Goal: Navigation & Orientation: Find specific page/section

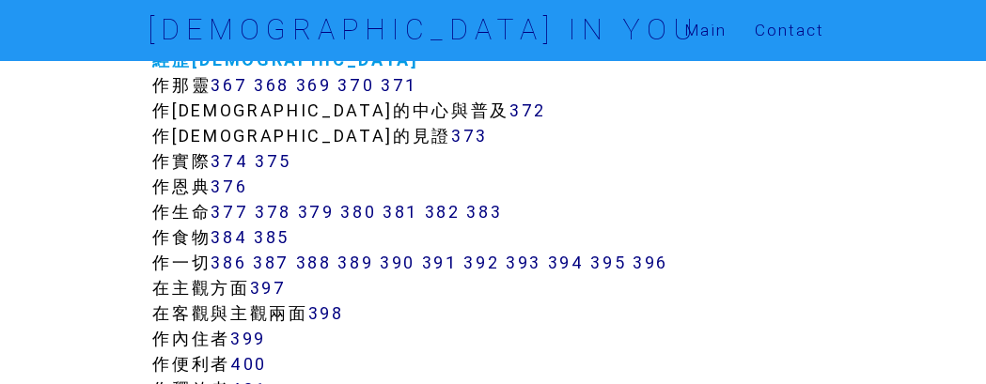
scroll to position [3877, 0]
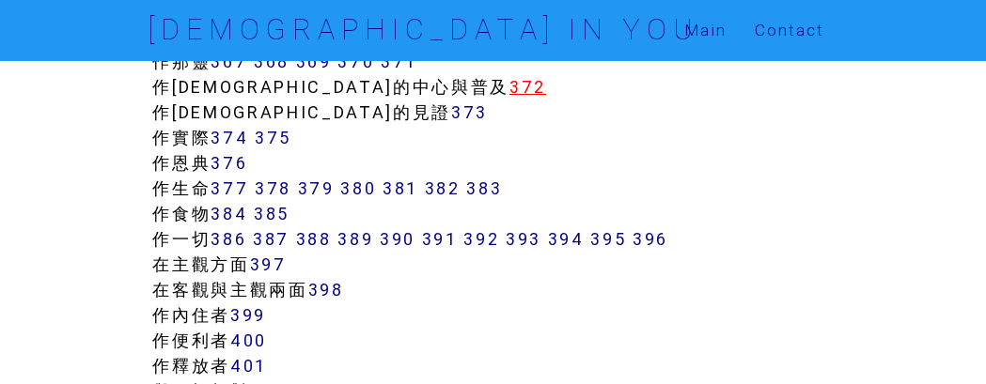
click at [509, 90] on link "372" at bounding box center [527, 87] width 37 height 22
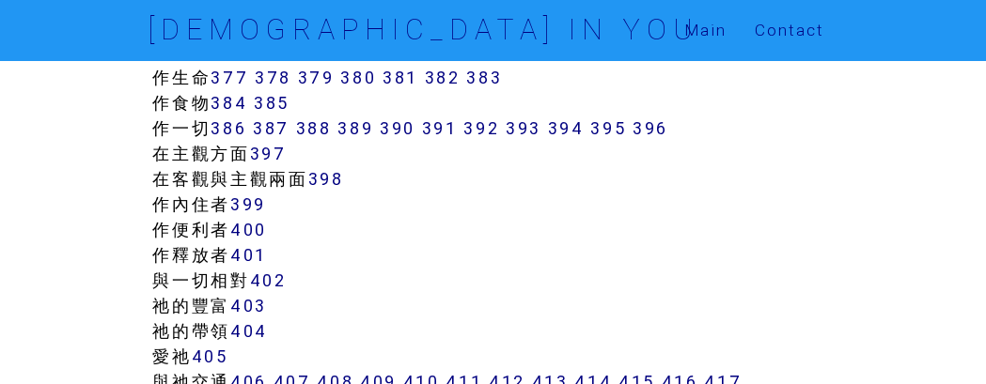
scroll to position [4112, 0]
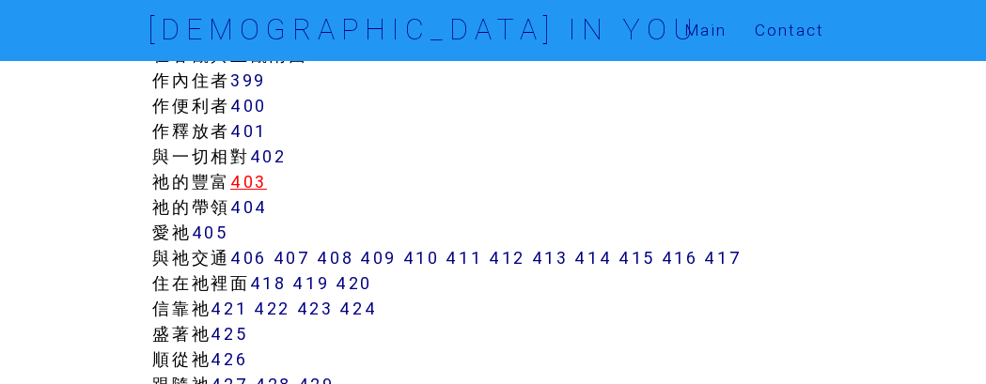
click at [265, 188] on link "403" at bounding box center [248, 182] width 37 height 22
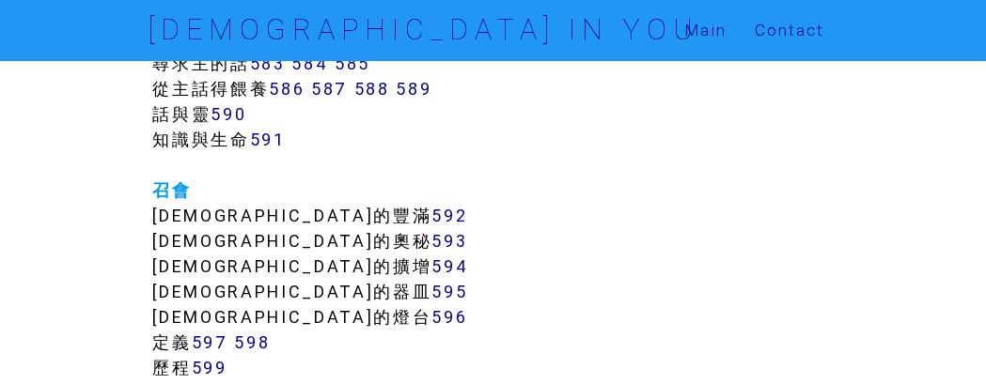
scroll to position [7401, 0]
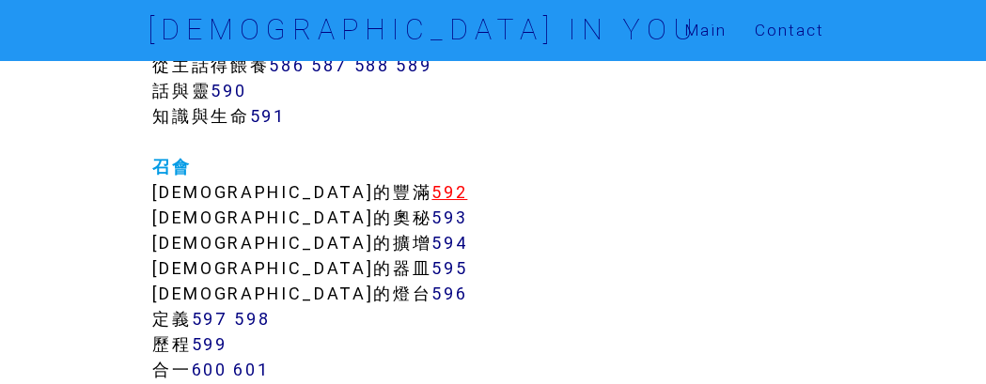
click at [431, 190] on link "592" at bounding box center [449, 192] width 36 height 22
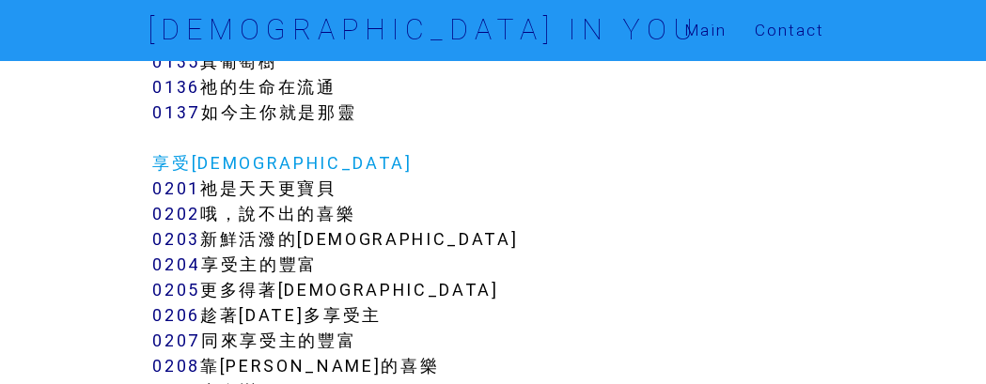
scroll to position [1997, 0]
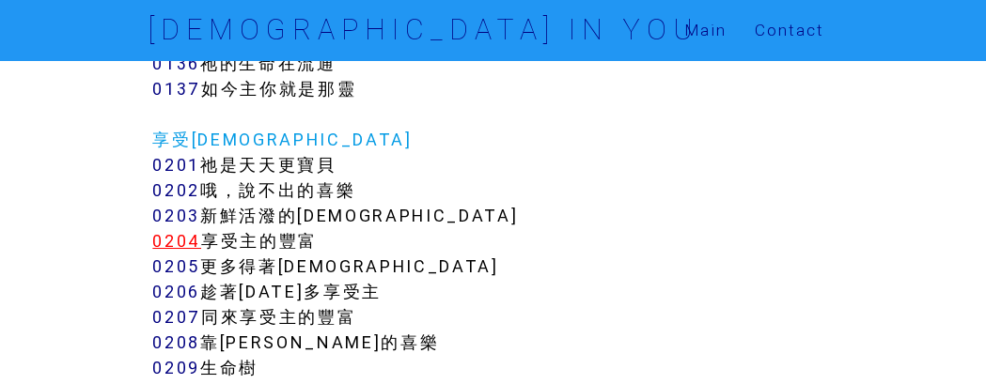
click at [190, 247] on link "0204" at bounding box center [176, 241] width 49 height 22
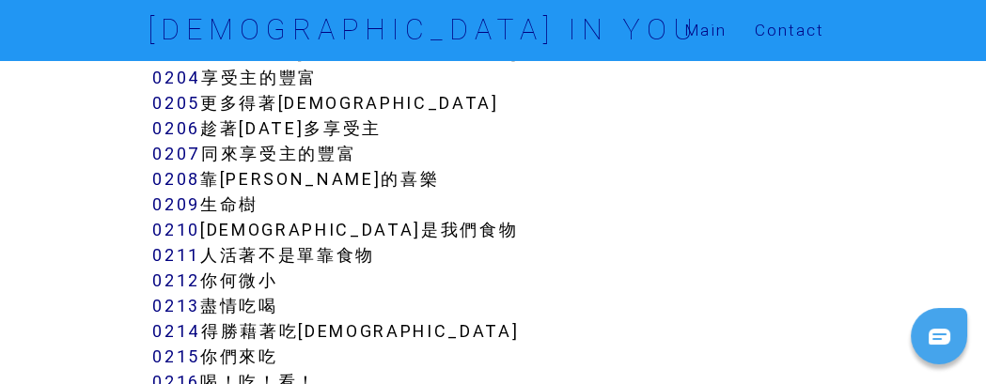
scroll to position [2232, 0]
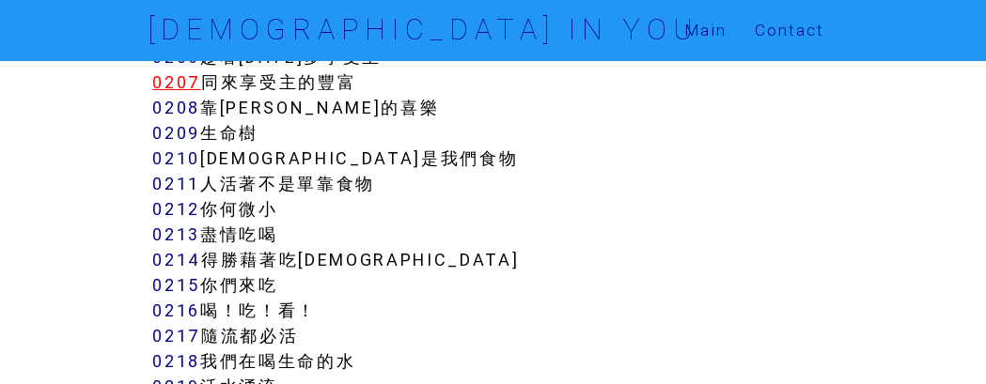
click at [173, 86] on link "0207" at bounding box center [176, 82] width 49 height 22
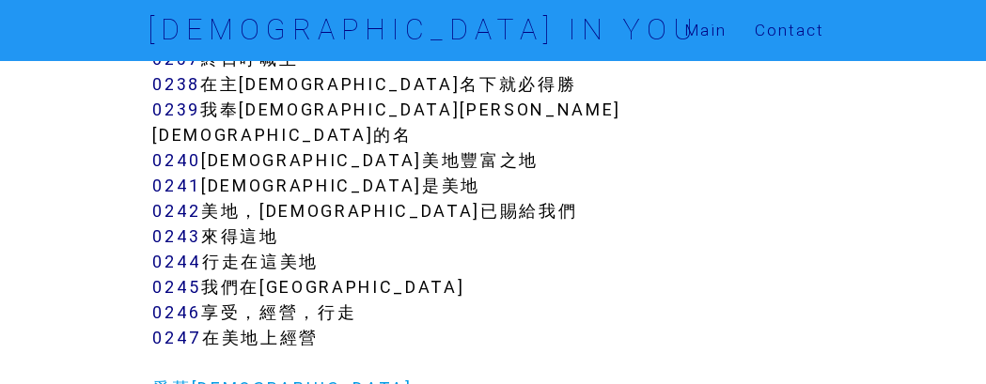
scroll to position [3054, 0]
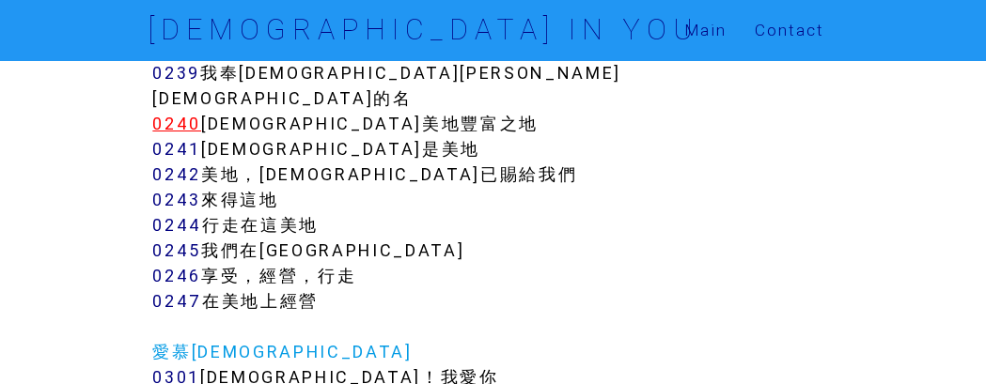
click at [189, 113] on link "0240" at bounding box center [176, 124] width 49 height 22
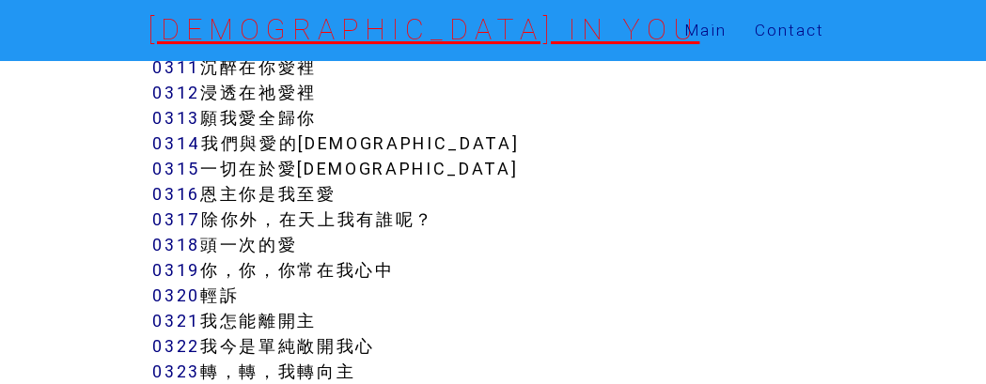
scroll to position [3641, 0]
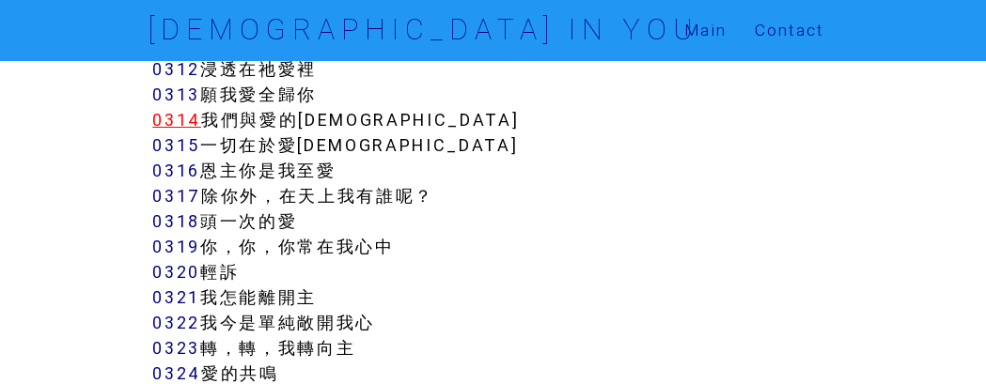
click at [180, 109] on link "0314" at bounding box center [176, 120] width 49 height 22
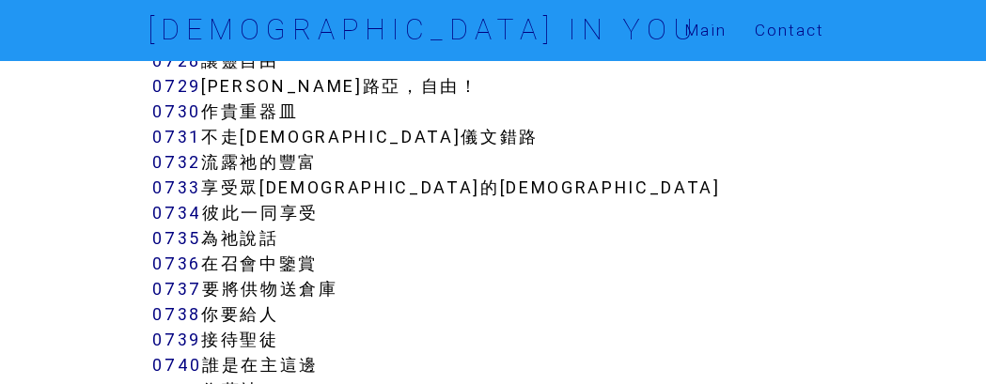
scroll to position [7048, 0]
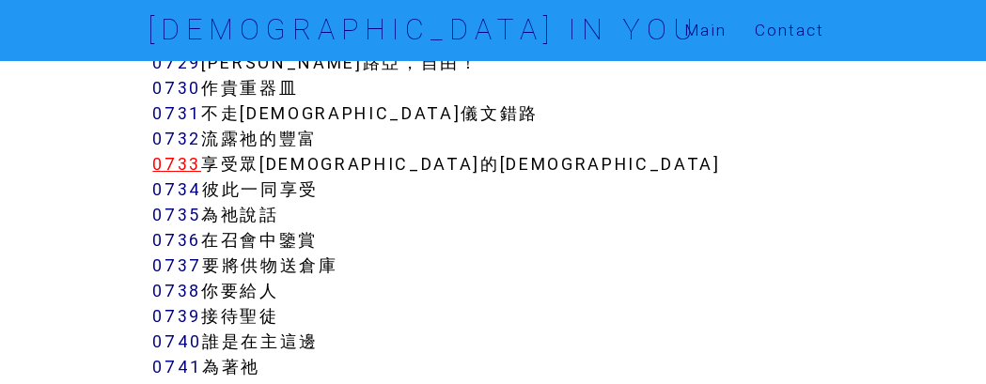
click at [179, 153] on link "0733" at bounding box center [176, 164] width 49 height 22
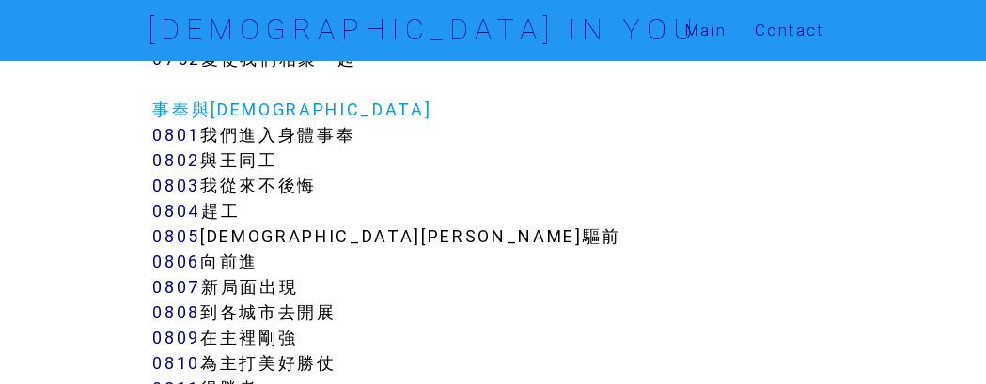
scroll to position [7518, 0]
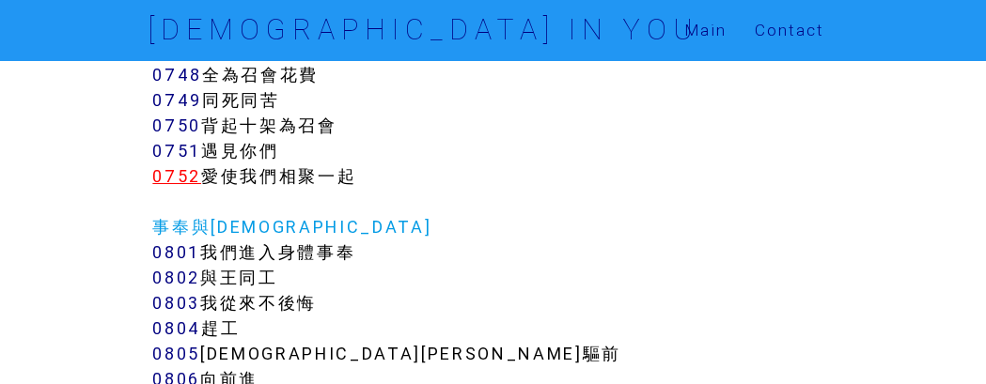
click at [180, 165] on link "0752" at bounding box center [176, 176] width 49 height 22
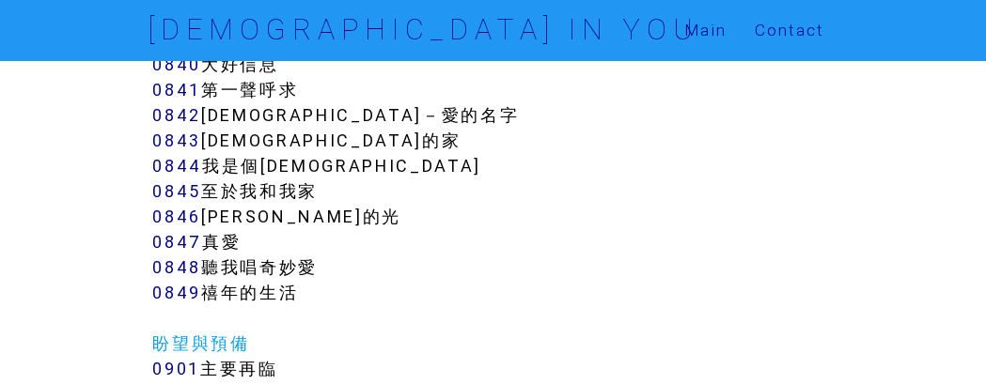
scroll to position [8694, 0]
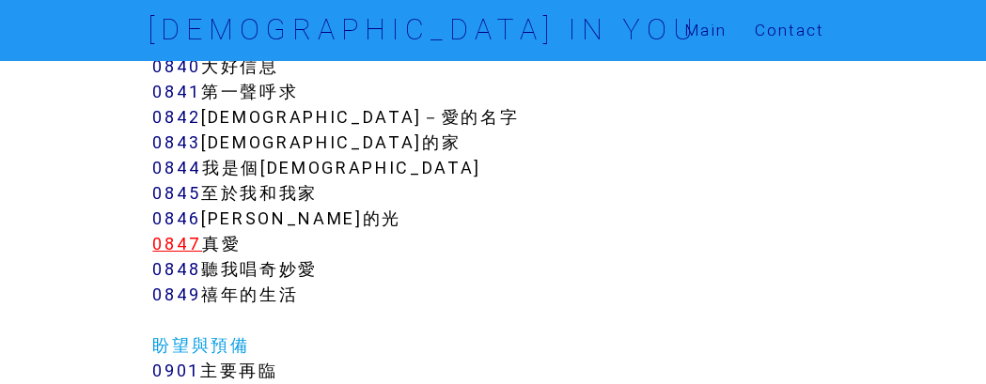
click at [187, 233] on link "0847" at bounding box center [177, 244] width 50 height 22
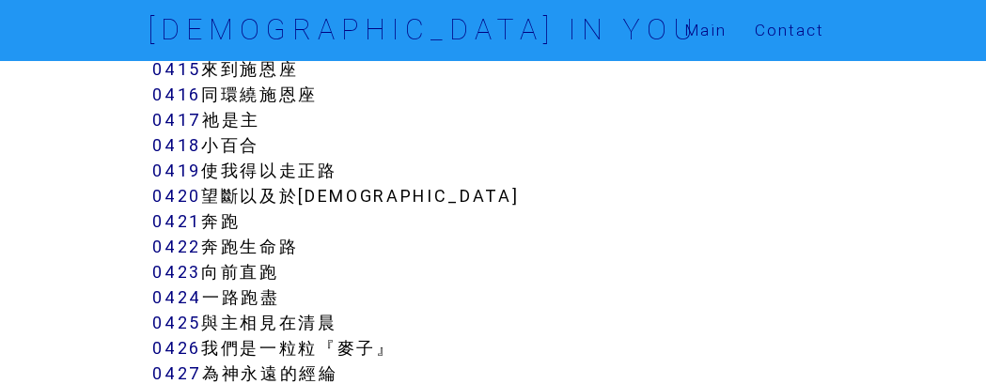
scroll to position [4700, 0]
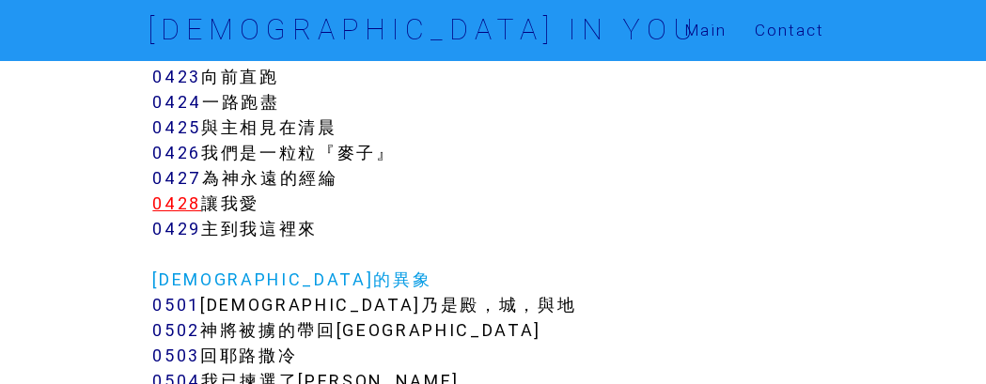
click at [184, 193] on link "0428" at bounding box center [176, 204] width 49 height 22
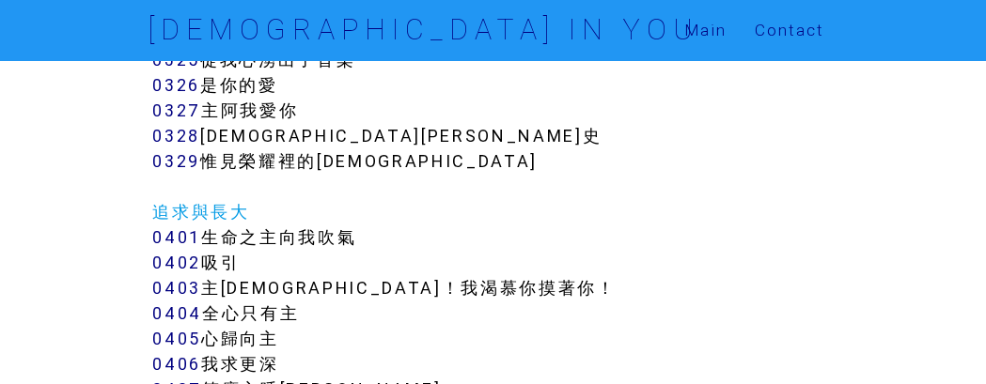
scroll to position [3877, 0]
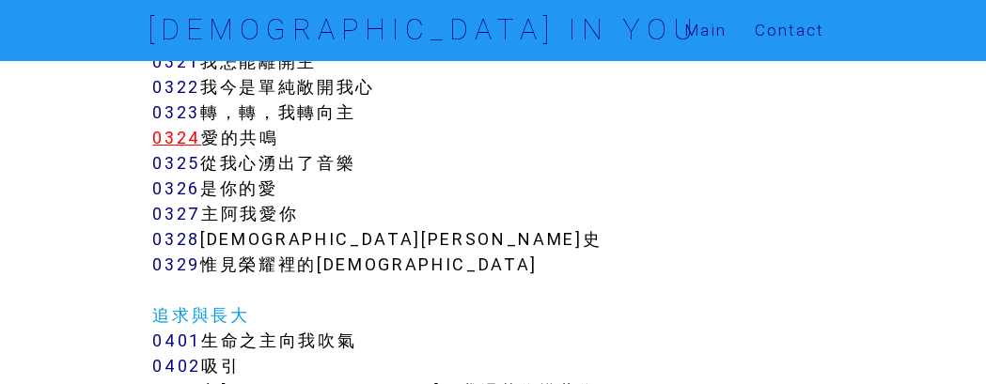
click at [175, 127] on link "0324" at bounding box center [176, 138] width 49 height 22
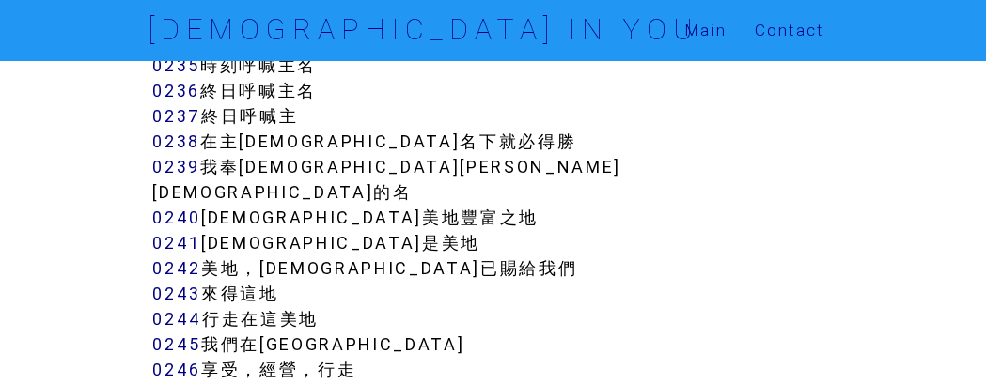
scroll to position [2936, 0]
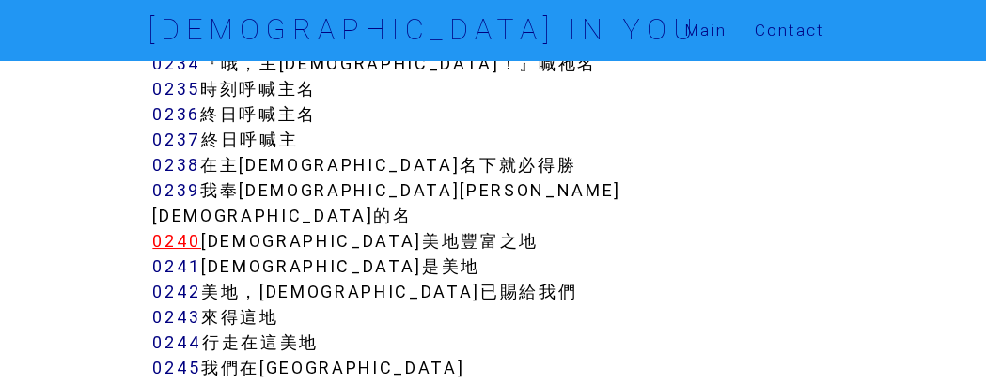
click at [180, 230] on link "0240" at bounding box center [176, 241] width 49 height 22
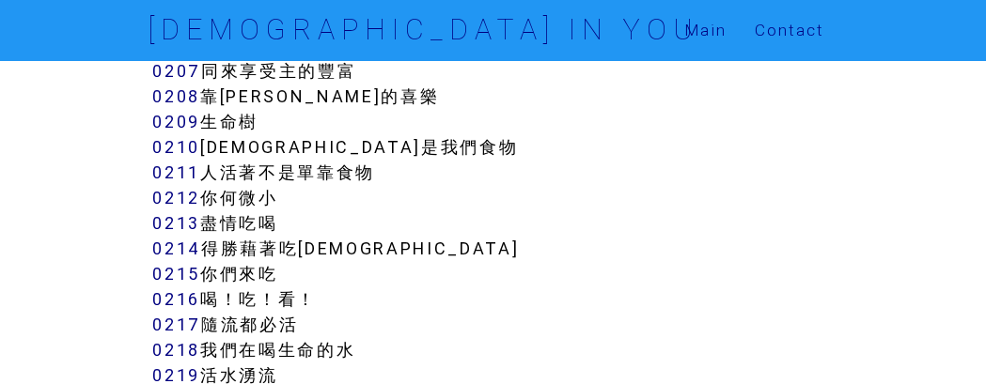
scroll to position [2232, 0]
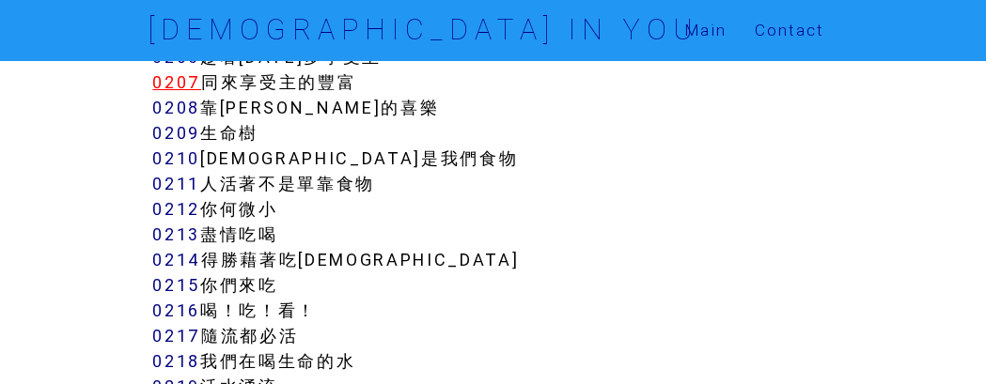
click at [193, 85] on link "0207" at bounding box center [176, 82] width 49 height 22
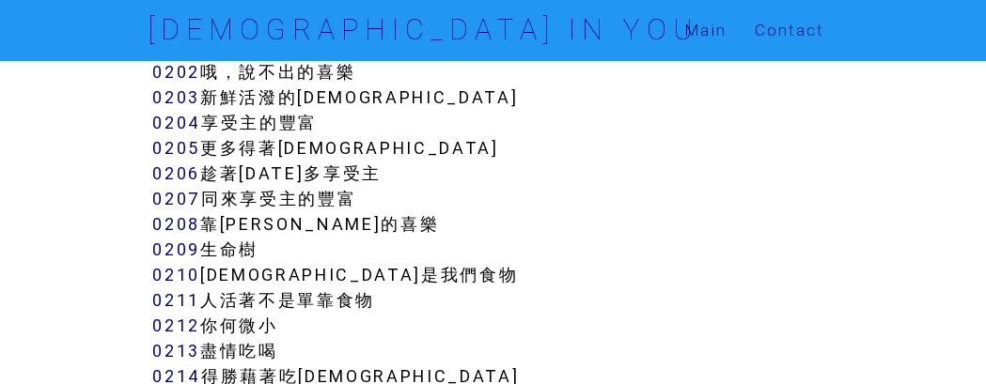
scroll to position [1997, 0]
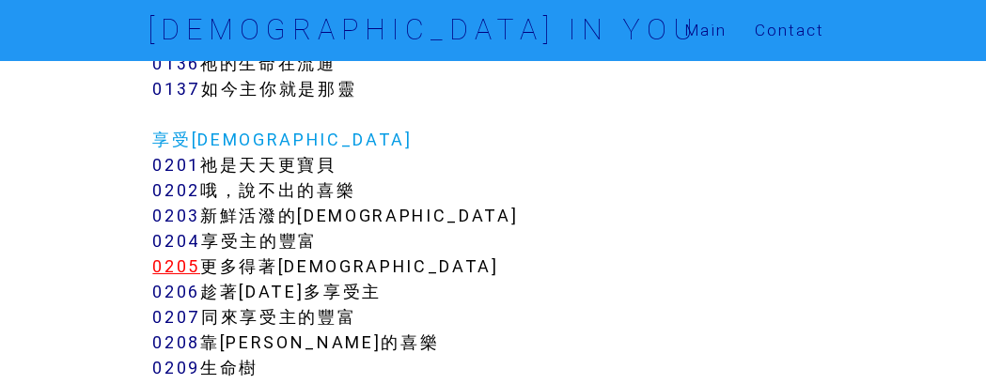
click at [175, 271] on link "0205" at bounding box center [176, 267] width 48 height 22
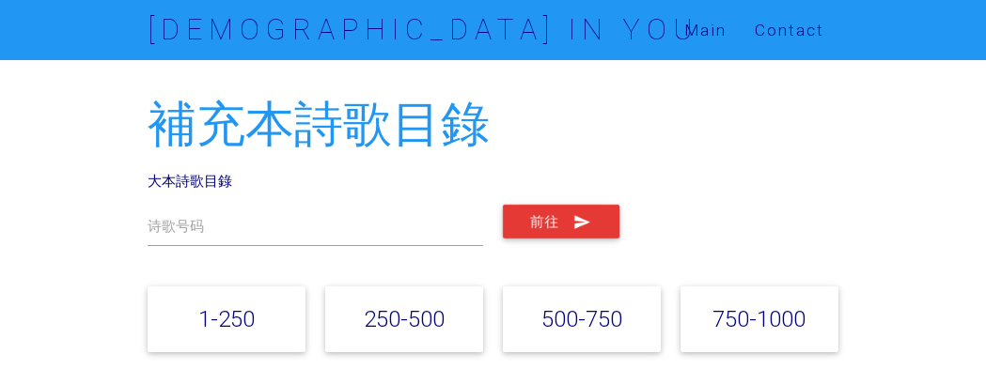
scroll to position [1997, 0]
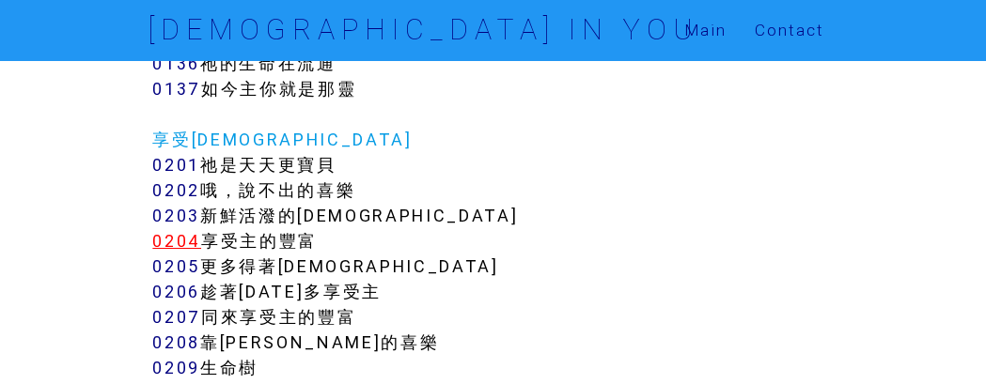
click at [186, 240] on link "0204" at bounding box center [176, 241] width 49 height 22
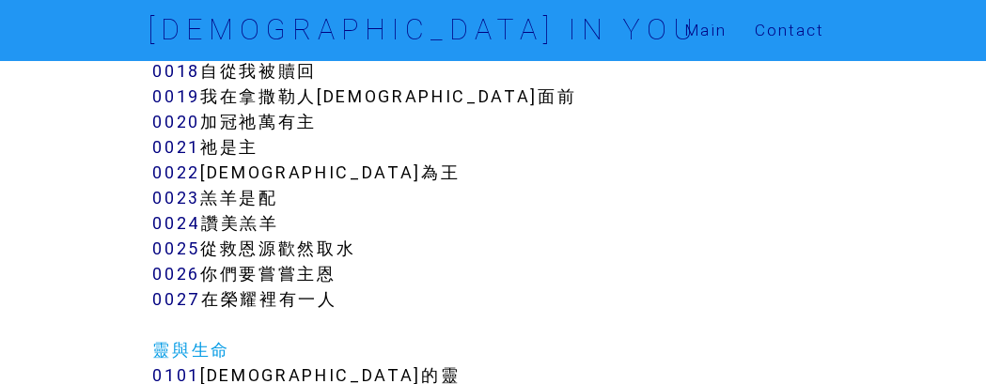
scroll to position [705, 0]
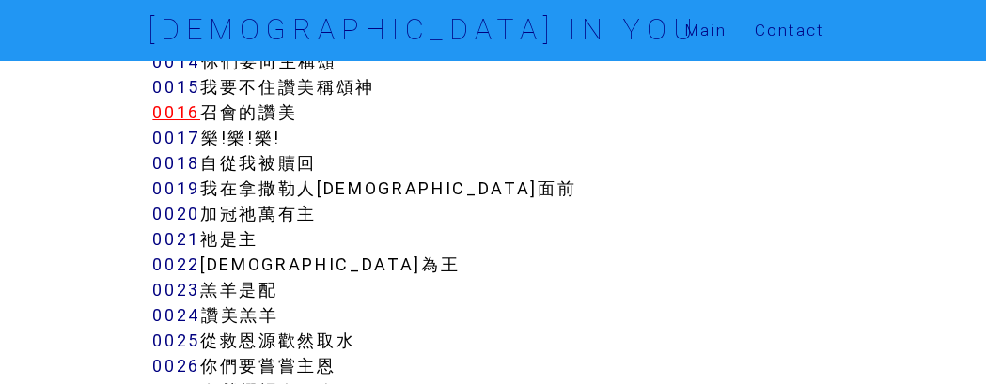
click at [177, 115] on link "0016" at bounding box center [176, 113] width 48 height 22
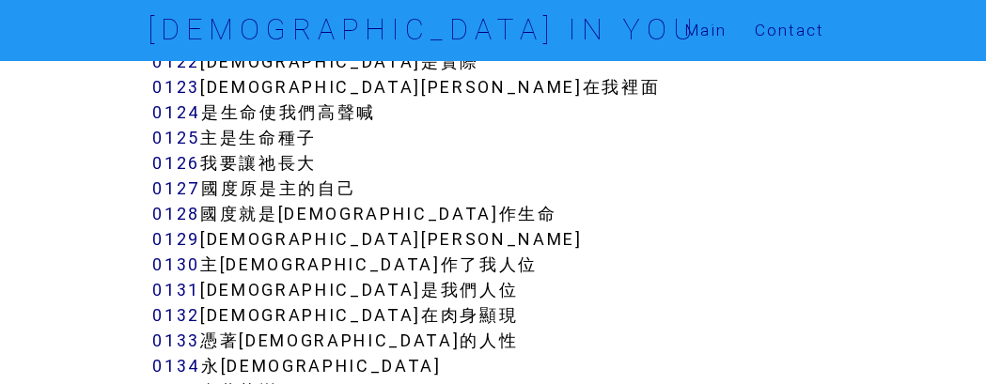
scroll to position [1761, 0]
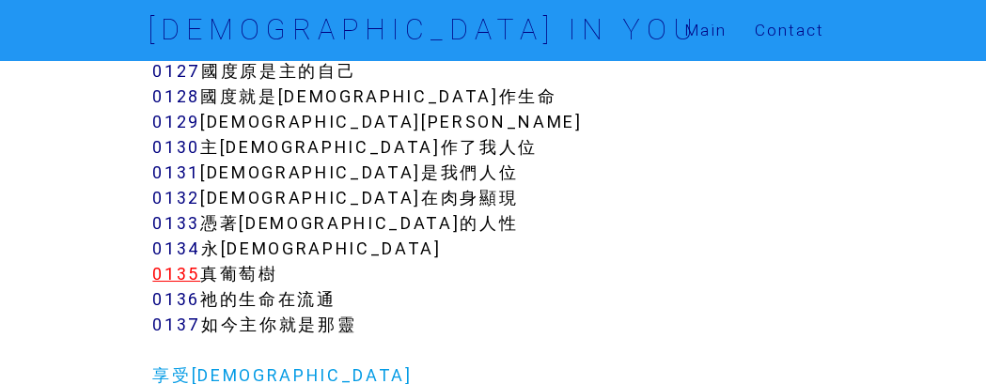
click at [177, 275] on link "0135" at bounding box center [176, 274] width 48 height 22
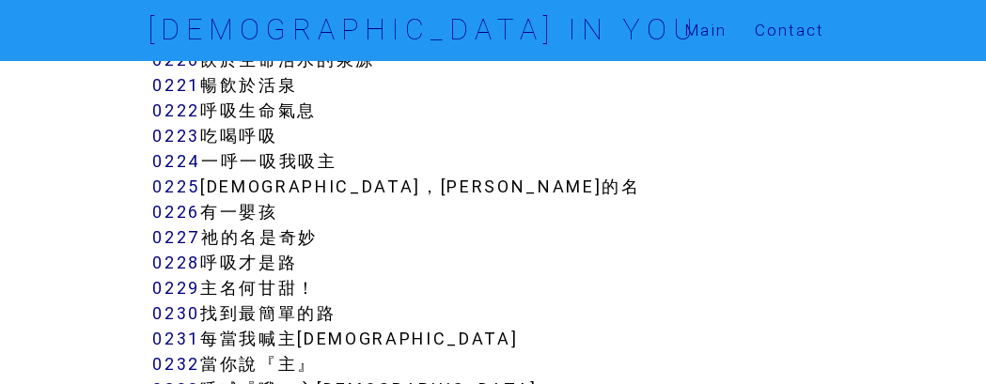
scroll to position [2702, 0]
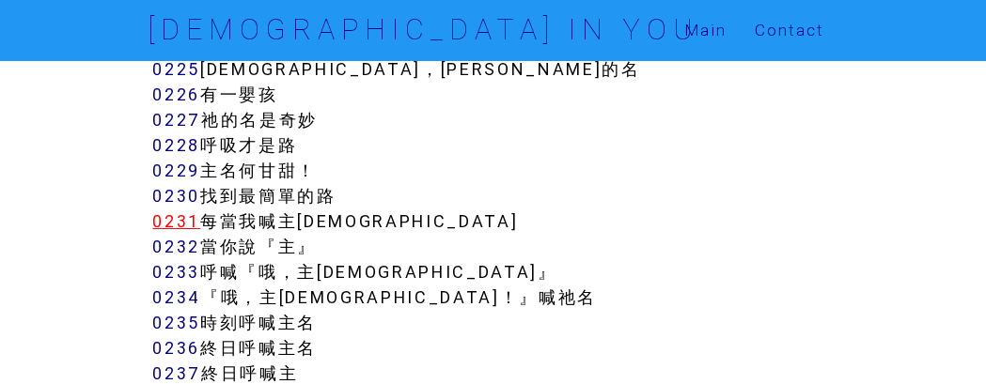
click at [174, 229] on link "0231" at bounding box center [176, 222] width 48 height 22
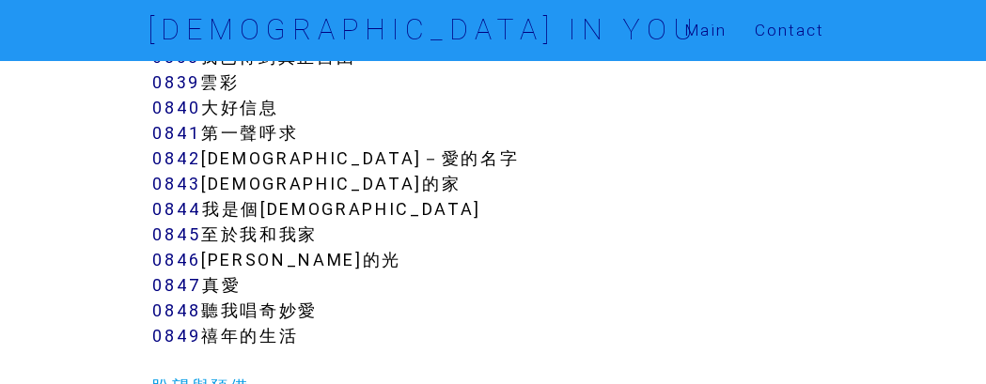
scroll to position [8637, 0]
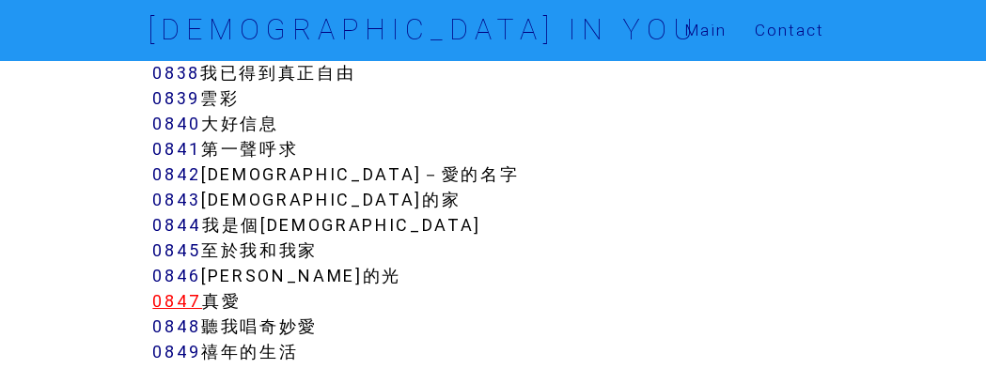
click at [184, 290] on link "0847" at bounding box center [177, 301] width 50 height 22
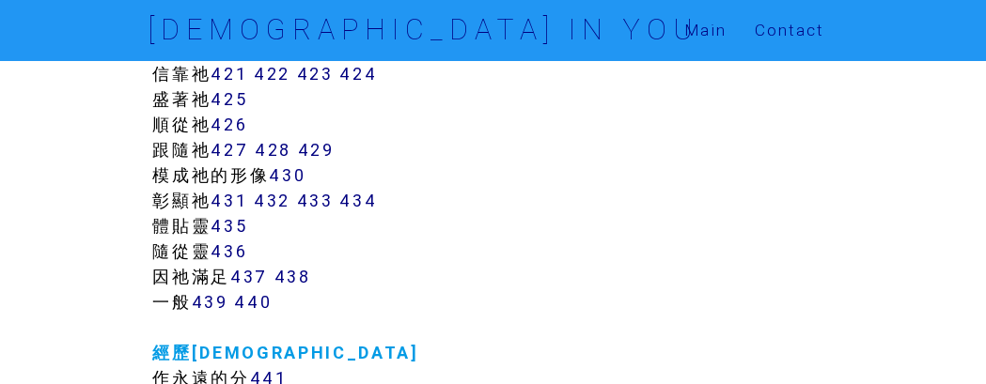
scroll to position [4230, 0]
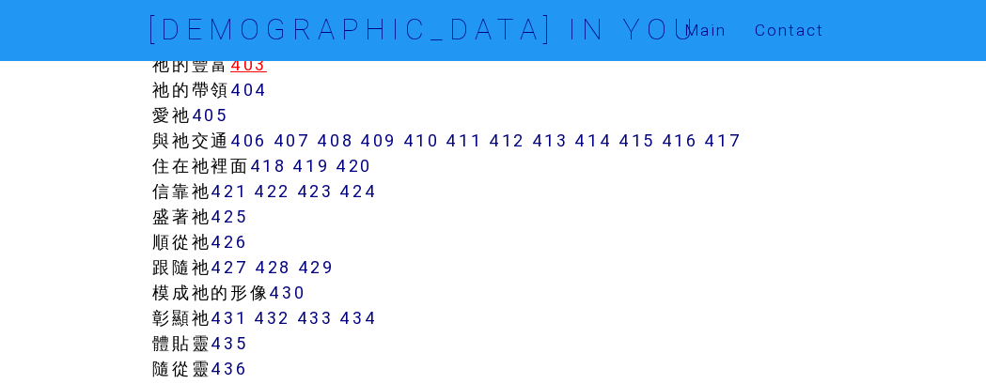
click at [261, 68] on link "403" at bounding box center [248, 65] width 37 height 22
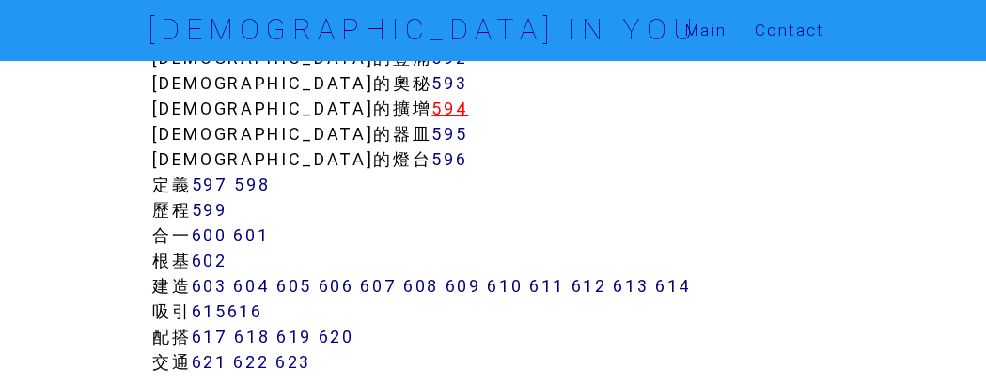
scroll to position [7428, 0]
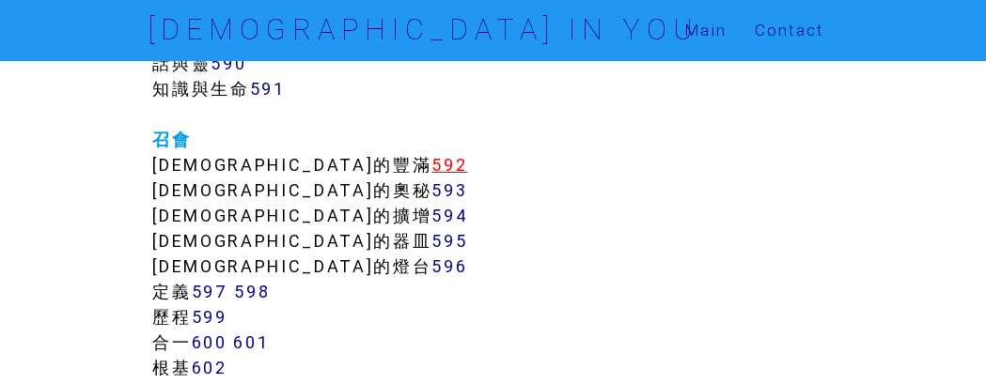
click at [431, 163] on link "592" at bounding box center [449, 165] width 36 height 22
